Goal: Task Accomplishment & Management: Manage account settings

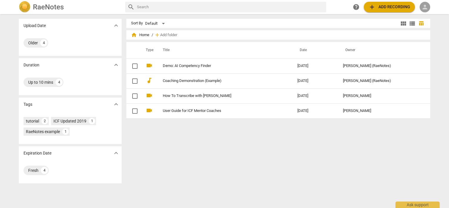
click at [425, 4] on span "person" at bounding box center [425, 7] width 7 height 7
click at [434, 15] on li "Login" at bounding box center [430, 14] width 21 height 14
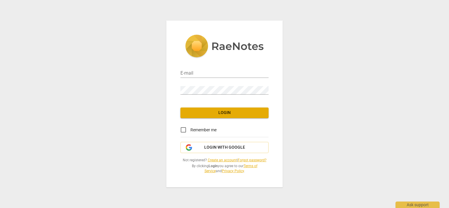
type input "[PERSON_NAME][EMAIL_ADDRESS][DOMAIN_NAME]"
drag, startPoint x: 183, startPoint y: 129, endPoint x: 192, endPoint y: 118, distance: 14.8
click at [183, 128] on input "Remember me" at bounding box center [183, 130] width 14 height 14
checkbox input "true"
click at [199, 114] on span "Login" at bounding box center [224, 113] width 79 height 6
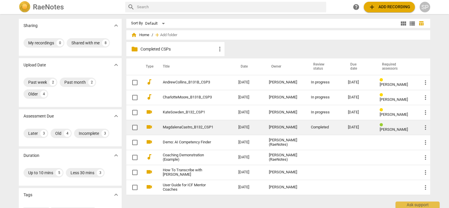
click at [181, 126] on link "MagdalenaCastro_B132_CSP1" at bounding box center [190, 127] width 54 height 4
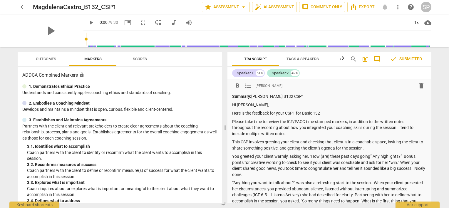
click at [372, 156] on p "You greeted your client warmly, asking her, “How (are) these past days going” A…" at bounding box center [329, 165] width 195 height 24
click at [372, 156] on p "You greeted your client warmly, asking her, “How (are) these past days going An…" at bounding box center [329, 165] width 195 height 24
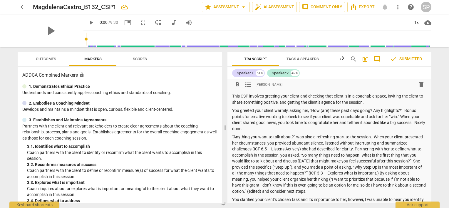
scroll to position [59, 0]
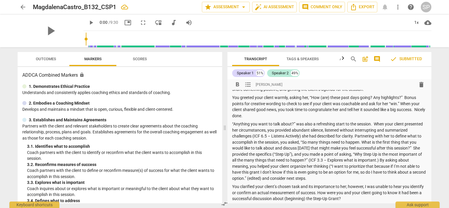
click at [259, 180] on p "“Anything you want to talk about?” was also a refreshing start to the session. …" at bounding box center [329, 151] width 195 height 60
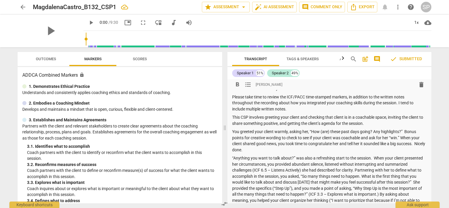
scroll to position [0, 0]
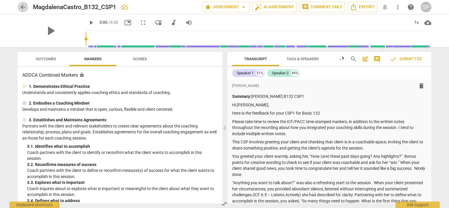
click at [21, 7] on span "arrow_back" at bounding box center [22, 7] width 7 height 7
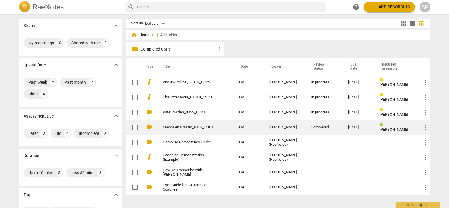
click at [181, 127] on link "MagdalenaCastro_B132_CSP1" at bounding box center [190, 127] width 54 height 4
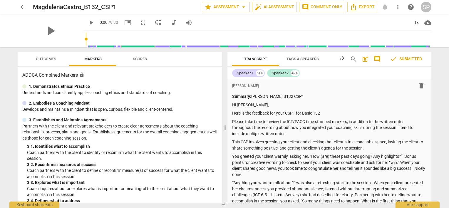
click at [52, 58] on span "Outcomes" at bounding box center [46, 59] width 20 height 4
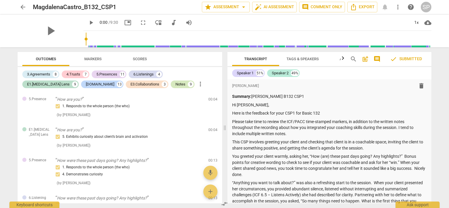
click at [176, 85] on div "Notes" at bounding box center [181, 84] width 10 height 6
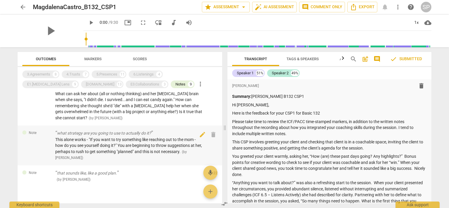
scroll to position [265, 0]
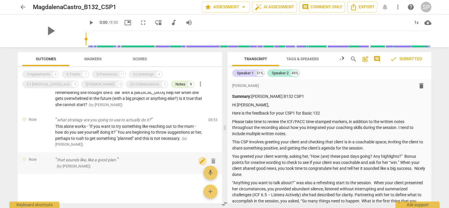
click at [199, 165] on span "edit" at bounding box center [202, 161] width 7 height 7
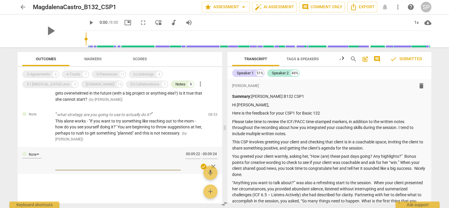
scroll to position [275, 0]
click at [20, 5] on span "arrow_back" at bounding box center [22, 7] width 7 height 7
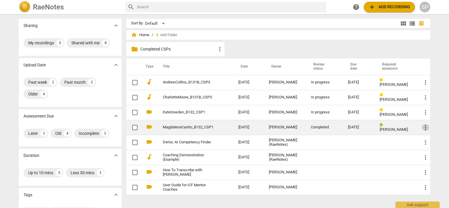
click at [424, 125] on span "more_vert" at bounding box center [425, 127] width 7 height 7
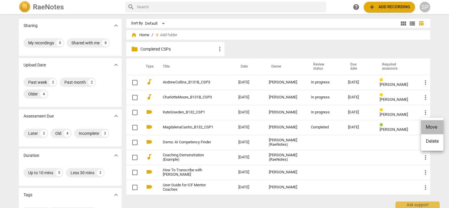
click at [429, 127] on li "Move" at bounding box center [432, 127] width 22 height 14
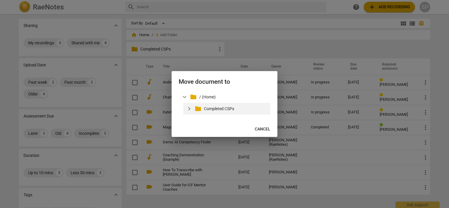
click at [206, 109] on p "Completed CSPs" at bounding box center [236, 109] width 64 height 6
